Goal: Task Accomplishment & Management: Manage account settings

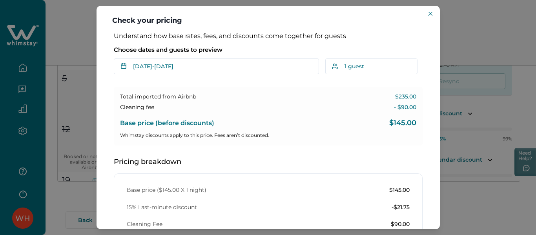
scroll to position [41, 0]
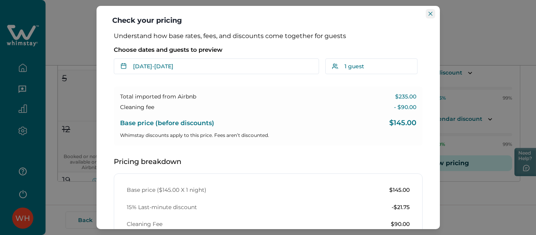
click at [433, 15] on button "Close" at bounding box center [429, 13] width 9 height 9
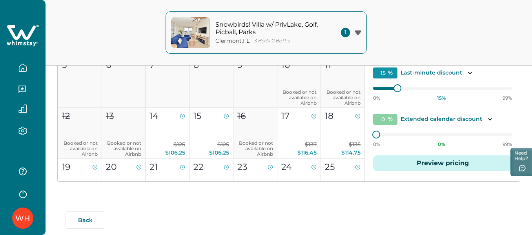
scroll to position [0, 0]
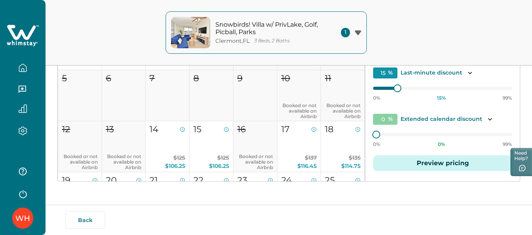
click at [15, 41] on icon at bounding box center [23, 36] width 32 height 24
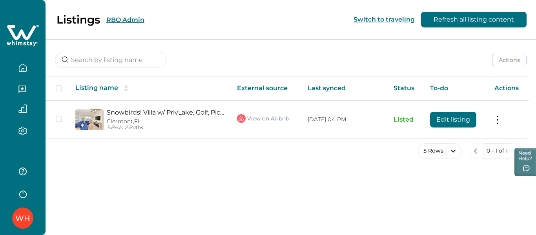
click at [144, 20] on button "RBO Admin" at bounding box center [125, 19] width 38 height 7
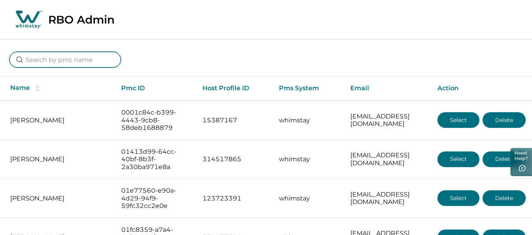
click at [39, 62] on input at bounding box center [64, 60] width 111 height 16
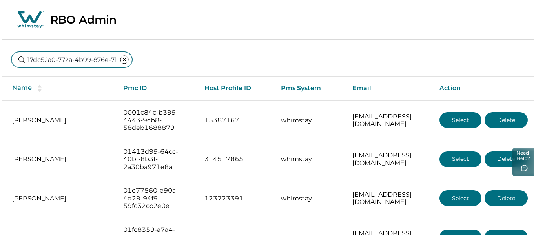
scroll to position [0, 49]
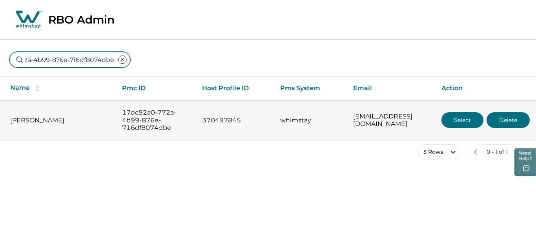
type input "17dc52a0-772a-4b99-876e-716df8074dbe"
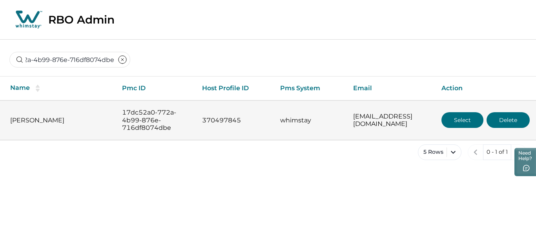
click at [465, 116] on button "Select" at bounding box center [462, 120] width 42 height 16
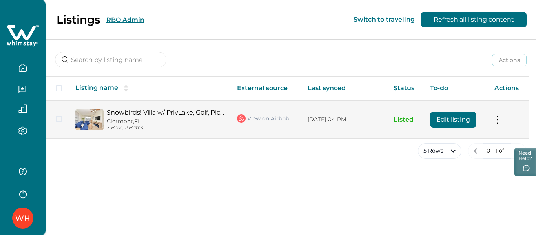
click at [457, 118] on button "Edit listing" at bounding box center [453, 120] width 46 height 16
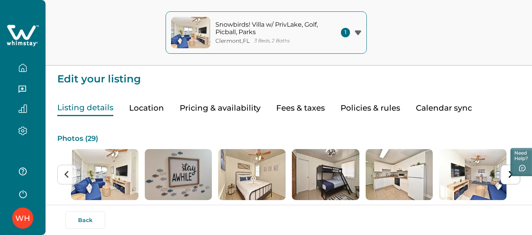
click at [221, 108] on button "Pricing & availability" at bounding box center [220, 108] width 81 height 16
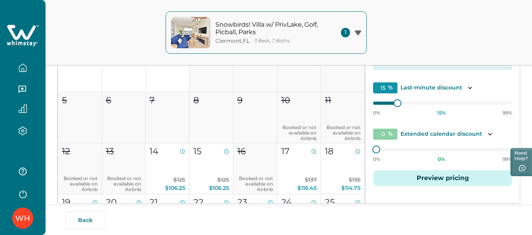
scroll to position [163, 0]
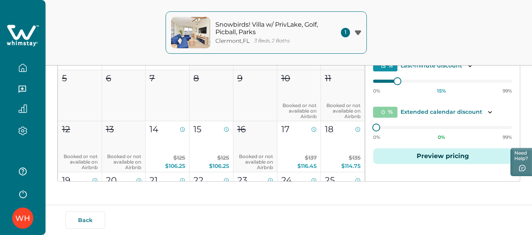
click at [434, 158] on button "Preview pricing" at bounding box center [442, 156] width 139 height 16
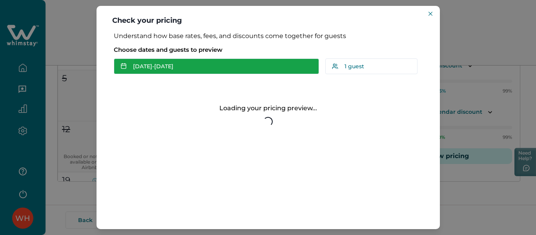
click at [160, 70] on button "[DATE] - [DATE]" at bounding box center [216, 66] width 205 height 16
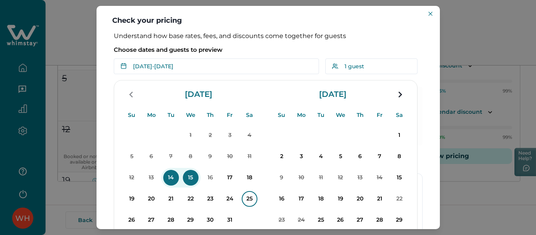
drag, startPoint x: 247, startPoint y: 196, endPoint x: 242, endPoint y: 196, distance: 5.1
click at [248, 196] on p "25" at bounding box center [249, 199] width 16 height 16
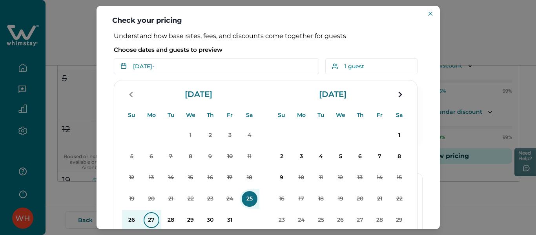
click at [149, 219] on p "27" at bounding box center [151, 220] width 16 height 16
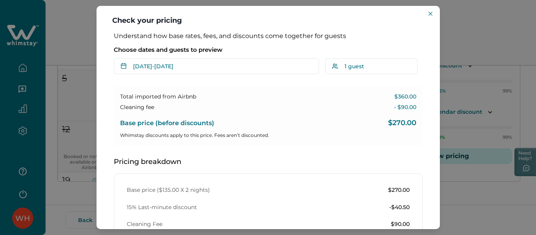
click at [481, 25] on div "Check your pricing Understand how base rates, fees, and discounts come together…" at bounding box center [268, 117] width 536 height 235
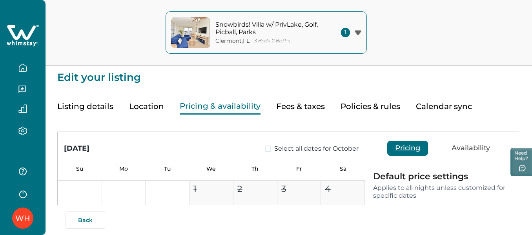
scroll to position [0, 0]
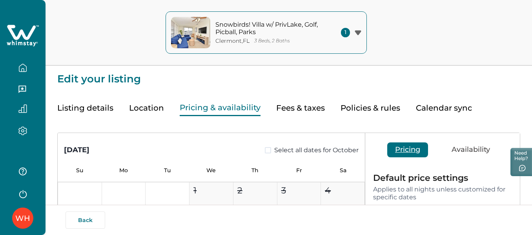
drag, startPoint x: 75, startPoint y: 111, endPoint x: 245, endPoint y: 121, distance: 170.0
click at [76, 111] on button "Listing details" at bounding box center [85, 108] width 56 height 16
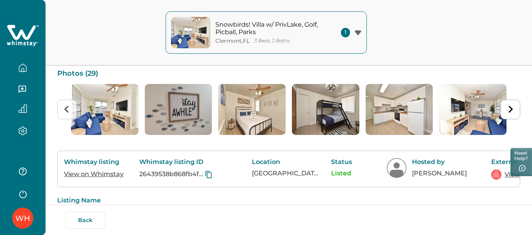
scroll to position [78, 0]
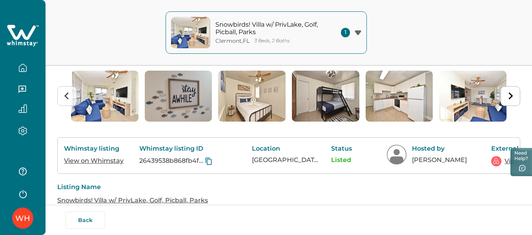
click at [503, 161] on div "View on Airbnb" at bounding box center [522, 161] width 63 height 10
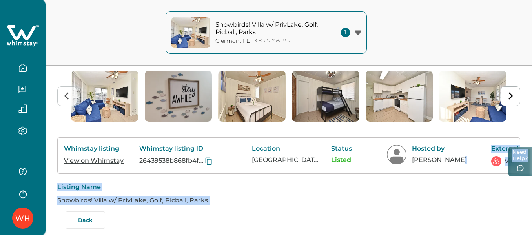
scroll to position [0, 50]
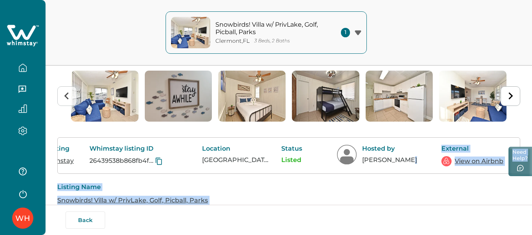
drag, startPoint x: 449, startPoint y: 175, endPoint x: 521, endPoint y: 174, distance: 71.8
click at [521, 156] on div "Skip to Content WH Snowbirds! Villa w/ PrivLake, Golf, Picball, Parks [GEOGRAPH…" at bounding box center [266, 39] width 532 height 235
click at [476, 162] on link "View on Airbnb" at bounding box center [478, 160] width 49 height 9
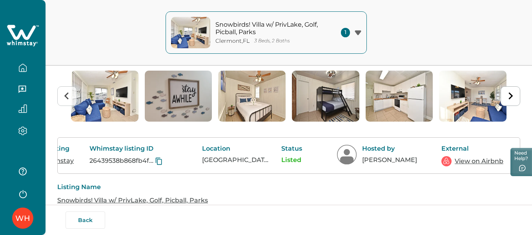
click at [426, 28] on div "Snowbirds! Villa w/ PrivLake, Golf, Picball, Parks [GEOGRAPHIC_DATA] , [GEOGRAP…" at bounding box center [266, 32] width 532 height 65
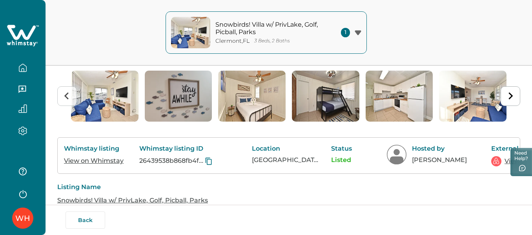
scroll to position [0, 0]
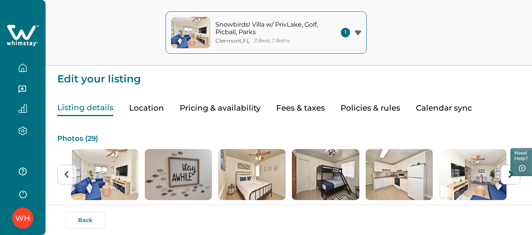
click at [208, 109] on button "Pricing & availability" at bounding box center [220, 108] width 81 height 16
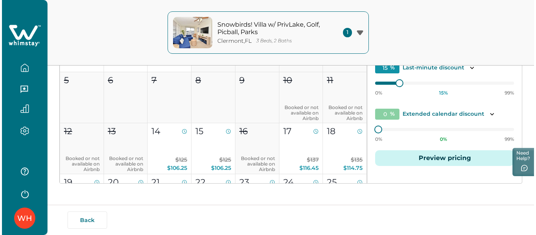
scroll to position [163, 0]
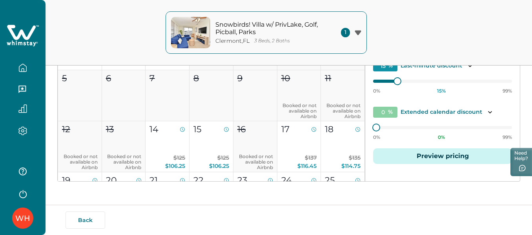
click at [422, 158] on button "Preview pricing" at bounding box center [442, 156] width 139 height 16
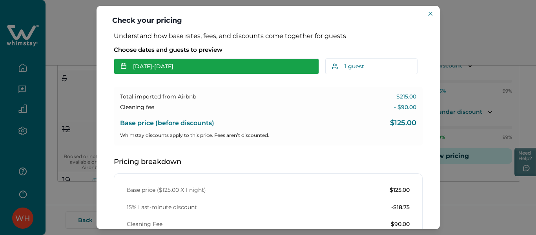
click at [170, 66] on button "[DATE] - [DATE]" at bounding box center [216, 66] width 205 height 16
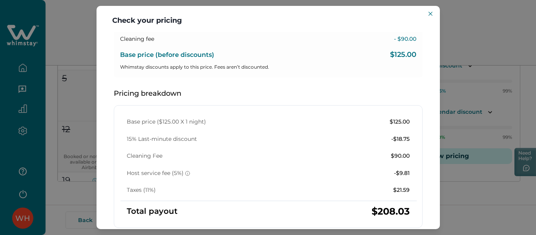
scroll to position [0, 0]
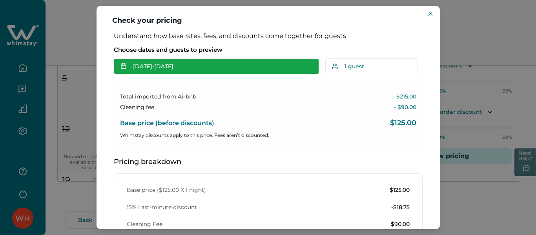
click at [150, 65] on button "[DATE] - [DATE]" at bounding box center [216, 66] width 205 height 16
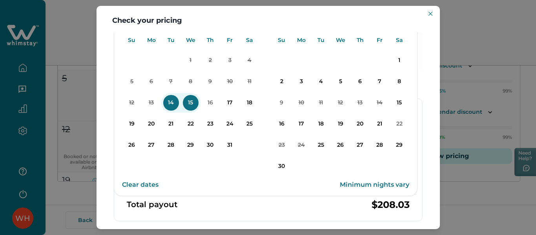
scroll to position [78, 0]
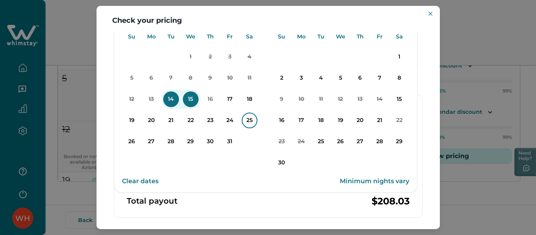
click at [245, 120] on p "25" at bounding box center [249, 121] width 16 height 16
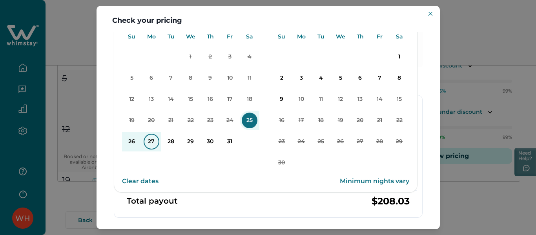
click at [152, 142] on p "27" at bounding box center [151, 142] width 16 height 16
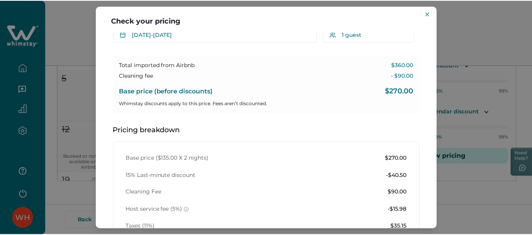
scroll to position [0, 0]
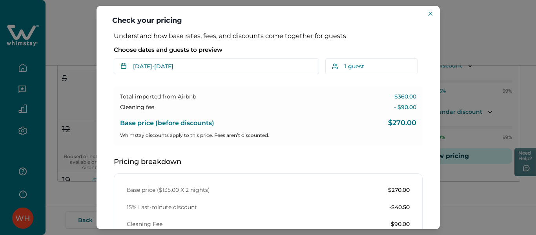
click at [454, 34] on div "Check your pricing Understand how base rates, fees, and discounts come together…" at bounding box center [268, 117] width 536 height 235
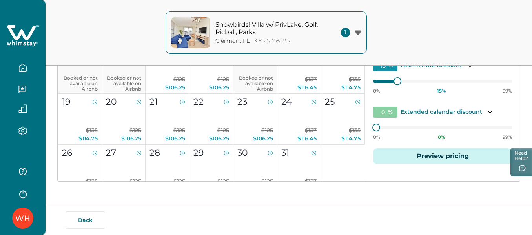
scroll to position [118, 0]
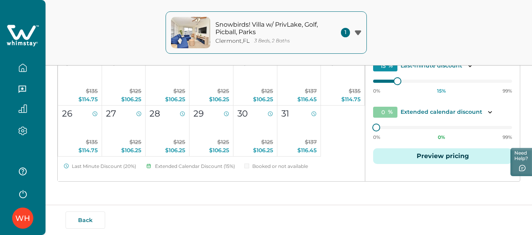
click at [428, 159] on button "Preview pricing" at bounding box center [442, 156] width 139 height 16
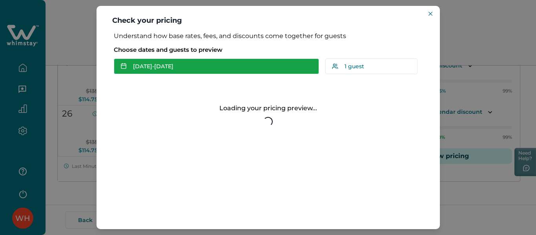
click at [222, 65] on button "[DATE] - [DATE]" at bounding box center [216, 66] width 205 height 16
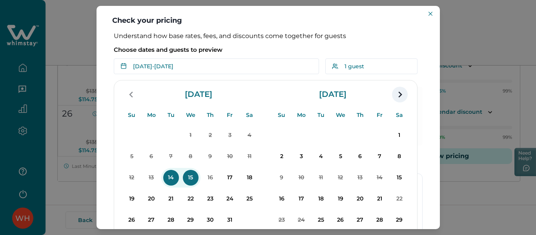
click at [403, 98] on icon "navigation button" at bounding box center [399, 94] width 13 height 14
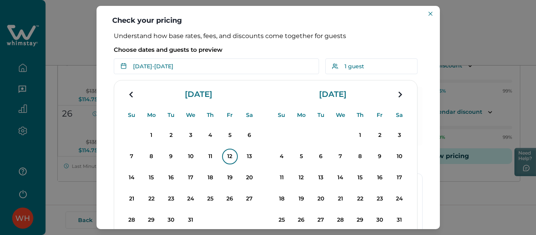
click at [234, 155] on p "12" at bounding box center [230, 157] width 16 height 16
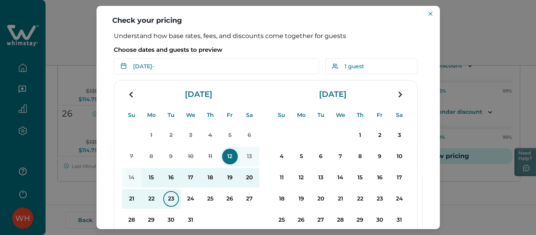
click at [172, 196] on p "23" at bounding box center [171, 199] width 16 height 16
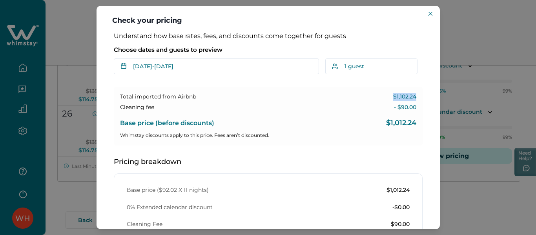
drag, startPoint x: 384, startPoint y: 98, endPoint x: 415, endPoint y: 97, distance: 31.0
click at [415, 97] on div "Total imported from Airbnb $1,102.24 Cleaning fee - $90.00 Base price (before d…" at bounding box center [268, 116] width 309 height 59
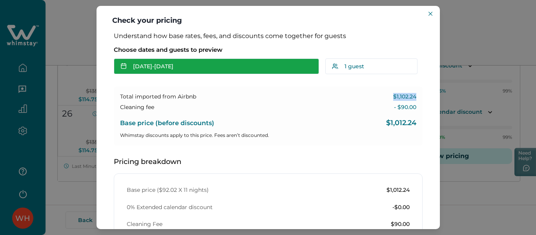
click at [201, 71] on button "[DATE] - [DATE]" at bounding box center [216, 66] width 205 height 16
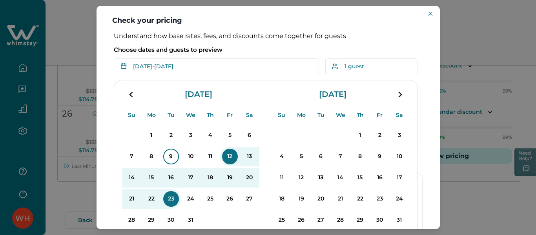
click at [168, 156] on p "9" at bounding box center [171, 157] width 16 height 16
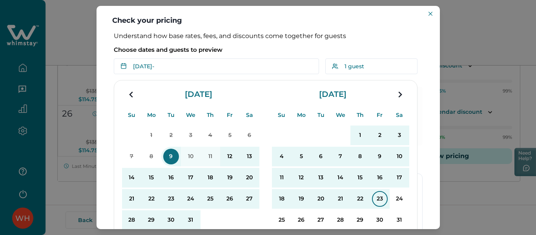
click at [380, 202] on p "23" at bounding box center [380, 199] width 16 height 16
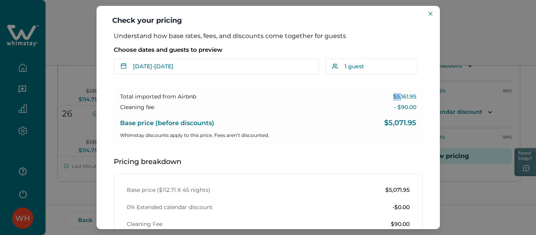
drag, startPoint x: 390, startPoint y: 98, endPoint x: 397, endPoint y: 96, distance: 7.2
click at [397, 96] on p "$5,161.95" at bounding box center [404, 97] width 23 height 8
click at [412, 114] on div "Total imported from Airbnb $5,161.95 Cleaning fee - $90.00 Base price (before d…" at bounding box center [268, 116] width 309 height 59
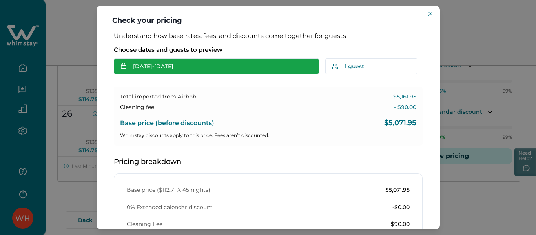
click at [162, 61] on button "Dec [DATE]" at bounding box center [216, 66] width 205 height 16
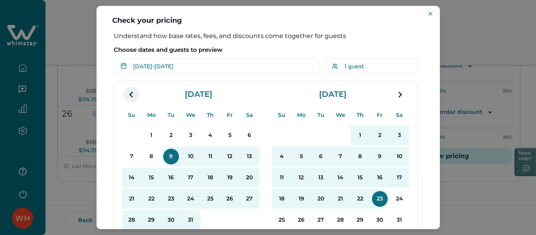
click at [127, 94] on icon "navigation button" at bounding box center [131, 94] width 13 height 14
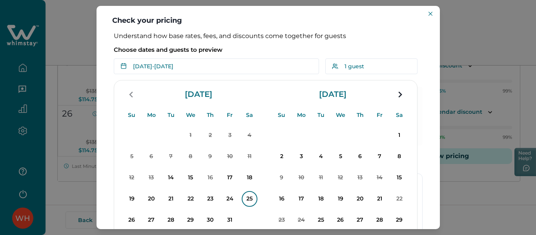
click at [243, 202] on p "25" at bounding box center [249, 199] width 16 height 16
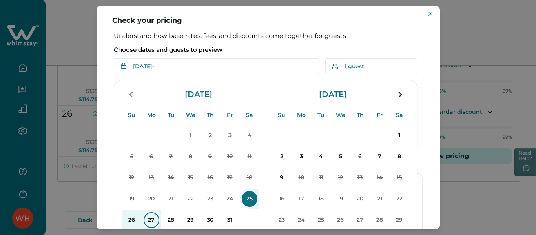
click at [154, 221] on p "27" at bounding box center [151, 220] width 16 height 16
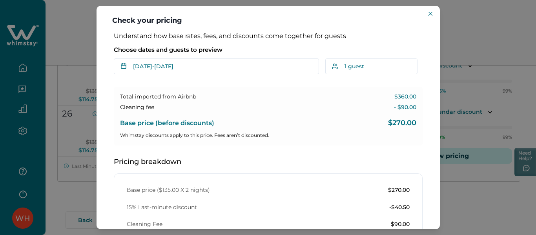
click at [510, 52] on div "Check your pricing Understand how base rates, fees, and discounts come together…" at bounding box center [268, 117] width 536 height 235
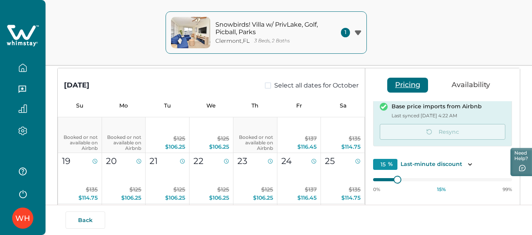
scroll to position [62, 0]
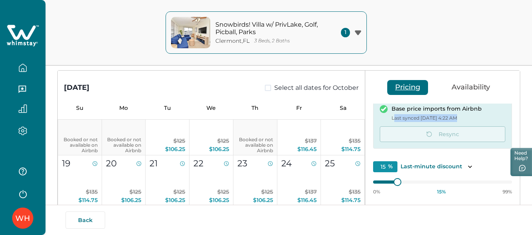
drag, startPoint x: 394, startPoint y: 117, endPoint x: 456, endPoint y: 115, distance: 61.6
click at [456, 115] on p "Last synced [DATE] 4:22 AM" at bounding box center [436, 118] width 90 height 8
click at [364, 80] on div "[DATE] Select all dates for October Su Mo Tu We Th Fr Sa 1 2 3 4 5 6 7 8 9 10 B…" at bounding box center [211, 176] width 307 height 211
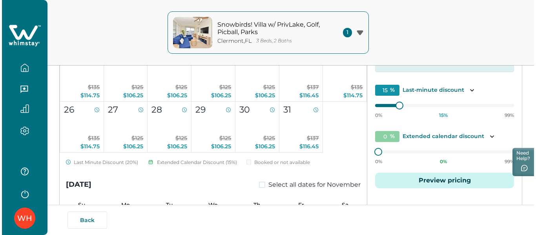
scroll to position [147, 0]
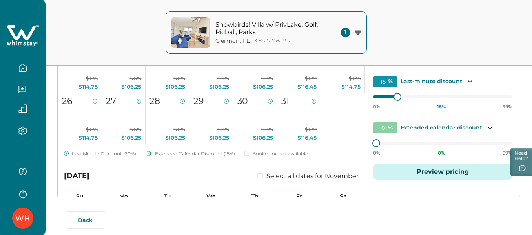
click at [441, 171] on button "Preview pricing" at bounding box center [442, 172] width 139 height 16
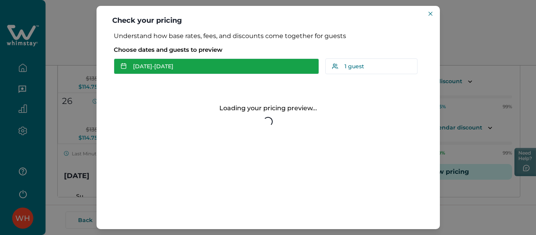
click at [223, 71] on button "[DATE] - [DATE]" at bounding box center [216, 66] width 205 height 16
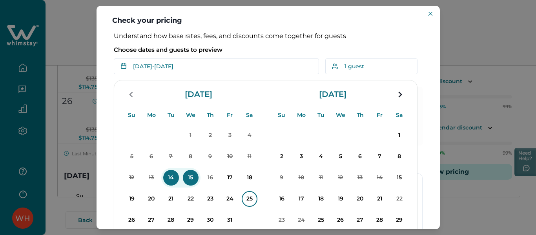
click at [247, 196] on p "25" at bounding box center [249, 199] width 16 height 16
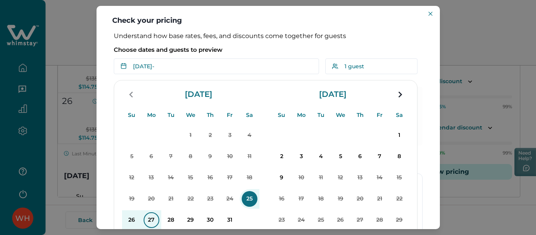
click at [147, 223] on p "27" at bounding box center [151, 220] width 16 height 16
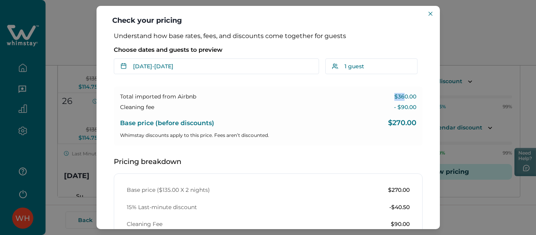
drag, startPoint x: 389, startPoint y: 97, endPoint x: 399, endPoint y: 96, distance: 10.7
click at [399, 96] on div "Total imported from Airbnb $360.00" at bounding box center [268, 97] width 296 height 8
click at [399, 96] on p "$360.00" at bounding box center [405, 97] width 22 height 8
drag, startPoint x: 412, startPoint y: 123, endPoint x: 384, endPoint y: 120, distance: 28.3
click at [384, 120] on div "Total imported from Airbnb $360.00 Cleaning fee - $90.00 Base price (before dis…" at bounding box center [268, 116] width 309 height 59
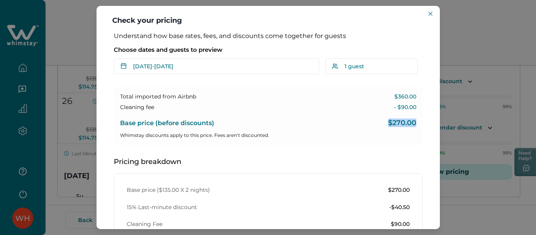
click at [376, 124] on div "Base price (before discounts) $270.00" at bounding box center [268, 120] width 296 height 13
click at [388, 122] on p "$270.00" at bounding box center [402, 123] width 28 height 8
click at [411, 122] on p "$270.00" at bounding box center [402, 123] width 28 height 8
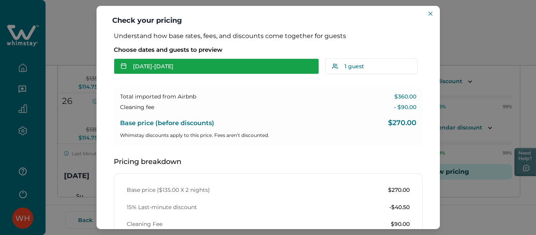
click at [250, 73] on button "[DATE] - [DATE]" at bounding box center [216, 66] width 205 height 16
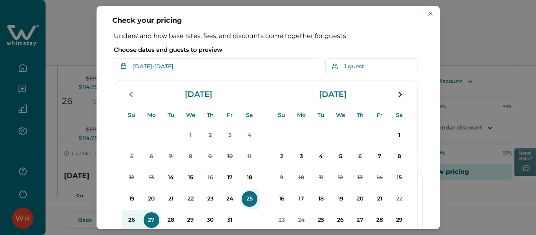
click at [245, 199] on p "25" at bounding box center [249, 199] width 16 height 16
click at [132, 222] on p "26" at bounding box center [132, 220] width 16 height 16
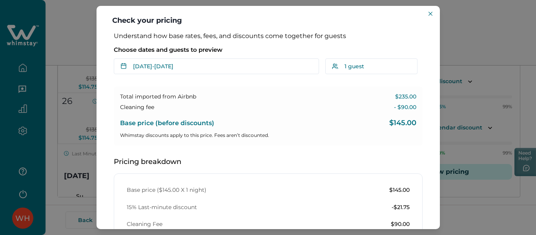
click at [459, 74] on div "Check your pricing Understand how base rates, fees, and discounts come together…" at bounding box center [268, 117] width 536 height 235
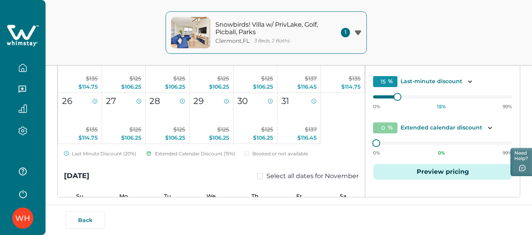
click at [405, 171] on button "Preview pricing" at bounding box center [442, 172] width 139 height 16
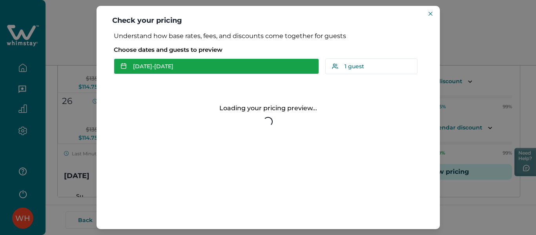
click at [241, 67] on button "[DATE] - [DATE]" at bounding box center [216, 66] width 205 height 16
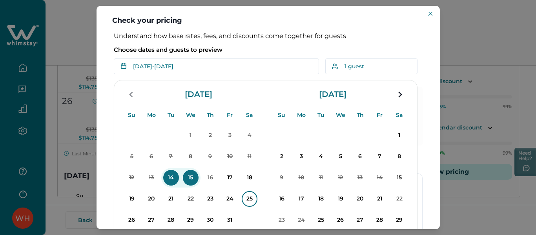
click at [247, 199] on p "25" at bounding box center [249, 199] width 16 height 16
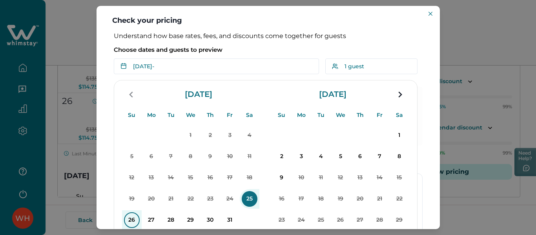
click at [133, 220] on p "26" at bounding box center [132, 220] width 16 height 16
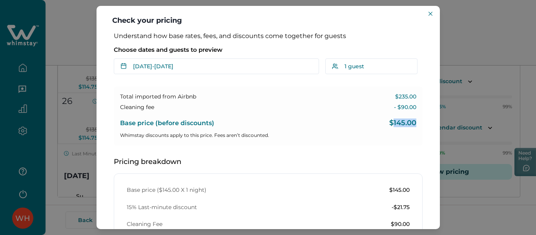
drag, startPoint x: 388, startPoint y: 122, endPoint x: 410, endPoint y: 122, distance: 22.3
click at [410, 122] on p "$145.00" at bounding box center [402, 123] width 27 height 8
click at [396, 99] on p "$235.00" at bounding box center [405, 97] width 21 height 8
drag, startPoint x: 413, startPoint y: 96, endPoint x: 386, endPoint y: 93, distance: 27.6
click at [386, 93] on div "Total imported from Airbnb $235.00 Cleaning fee - $90.00 Base price (before dis…" at bounding box center [268, 116] width 309 height 59
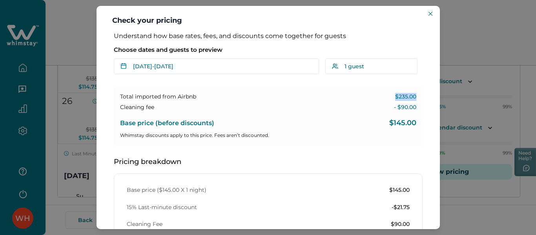
click at [214, 68] on button "[DATE] - [DATE]" at bounding box center [216, 66] width 205 height 16
click at [163, 65] on button "[DATE] - [DATE]" at bounding box center [216, 66] width 205 height 16
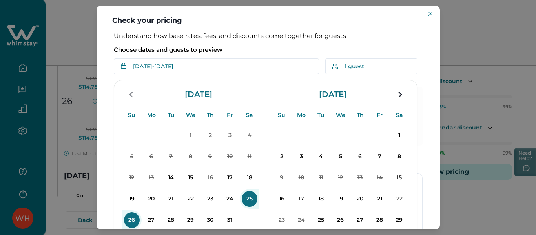
click at [234, 47] on p "Choose dates and guests to preview" at bounding box center [268, 50] width 309 height 8
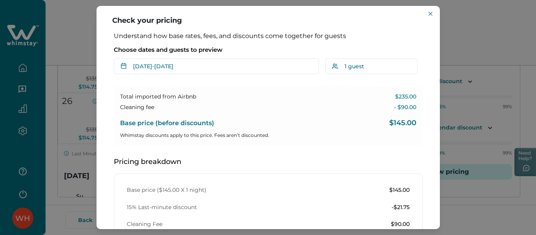
click at [365, 221] on div "Cleaning Fee $90.00" at bounding box center [268, 224] width 283 height 8
